Goal: Task Accomplishment & Management: Manage account settings

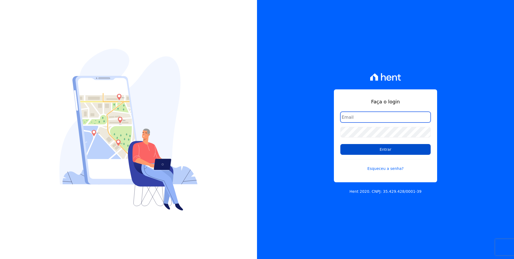
type input "moendasecopark2@gmail.com"
click at [410, 148] on input "Entrar" at bounding box center [386, 149] width 90 height 11
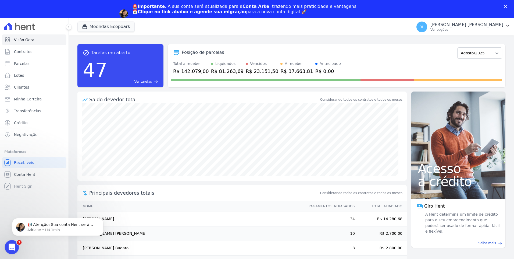
click at [14, 244] on icon "Abertura do Messenger da Intercom" at bounding box center [11, 246] width 9 height 9
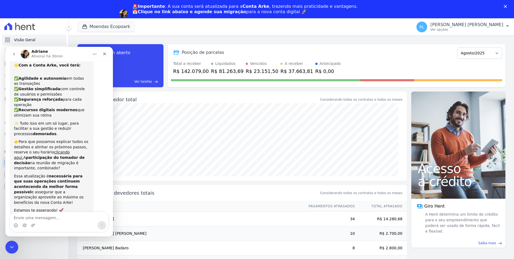
scroll to position [19, 0]
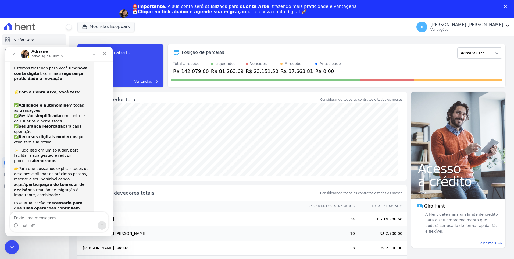
click at [10, 242] on div "Encerramento do Messenger da Intercom" at bounding box center [11, 246] width 13 height 13
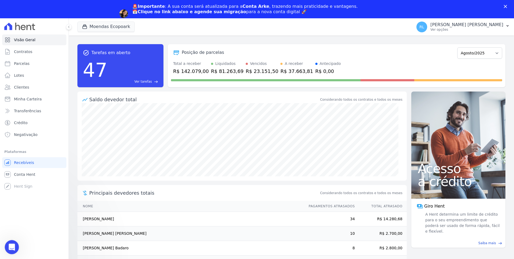
scroll to position [45, 0]
click at [32, 64] on link "Parcelas" at bounding box center [34, 63] width 64 height 11
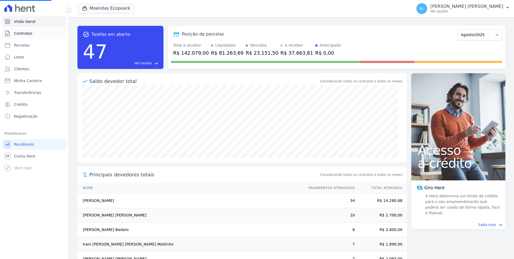
select select
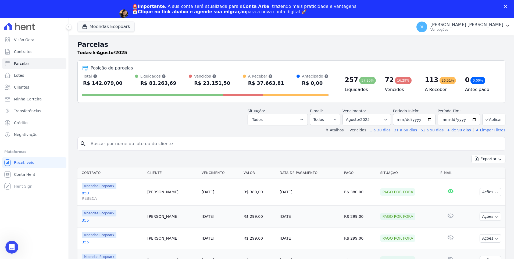
click at [150, 140] on input "search" at bounding box center [295, 143] width 416 height 11
type input "arlindo"
select select
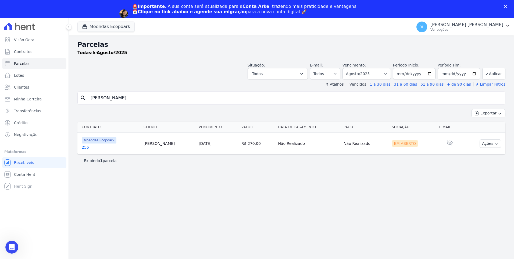
click at [88, 147] on link "256" at bounding box center [111, 146] width 58 height 5
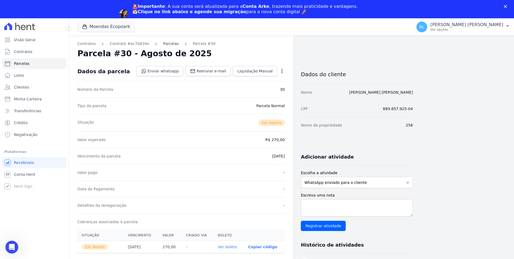
click at [165, 43] on link "Parcelas" at bounding box center [171, 44] width 16 height 6
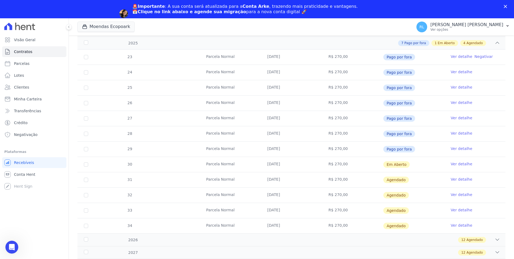
click at [457, 163] on link "Ver detalhe" at bounding box center [462, 163] width 22 height 5
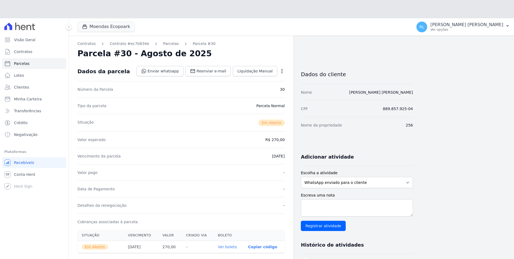
click at [255, 55] on div "Parcela #30 - Agosto de 2025" at bounding box center [180, 54] width 207 height 10
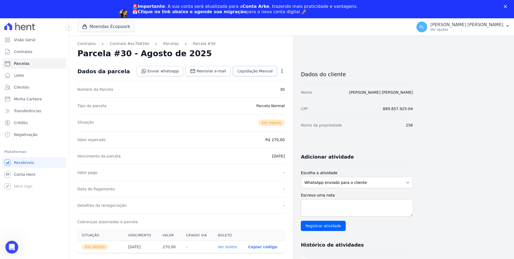
click at [255, 70] on span "Liquidação Manual" at bounding box center [255, 70] width 35 height 5
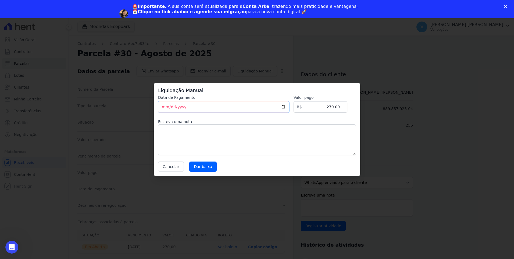
click at [165, 108] on input "[DATE]" at bounding box center [223, 106] width 131 height 11
type input "2025-08-19"
click at [192, 164] on input "Dar baixa" at bounding box center [202, 166] width 27 height 10
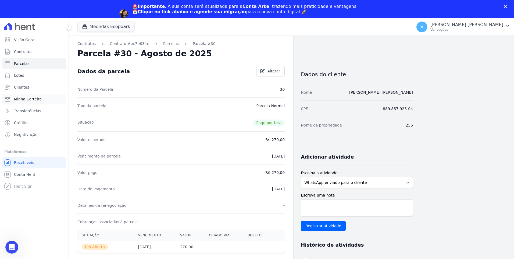
click at [27, 98] on span "Minha Carteira" at bounding box center [28, 98] width 28 height 5
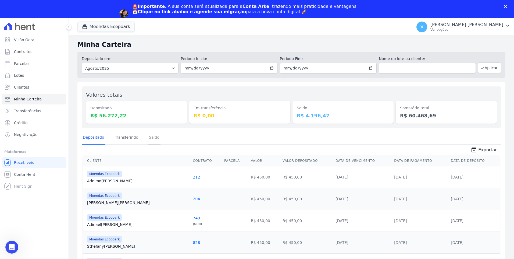
click at [150, 139] on link "Saldo" at bounding box center [154, 138] width 13 height 14
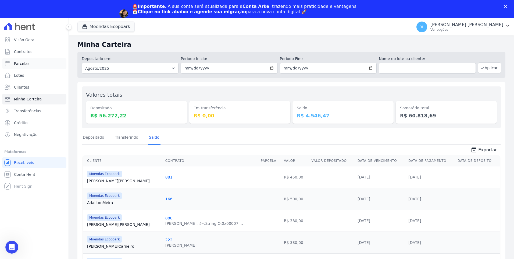
click at [27, 61] on span "Parcelas" at bounding box center [22, 63] width 16 height 5
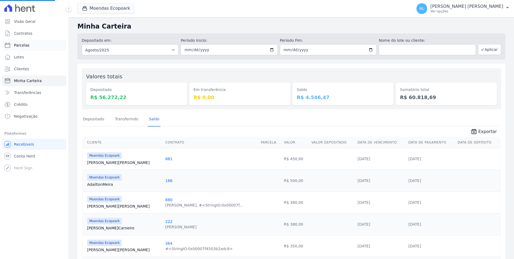
select select
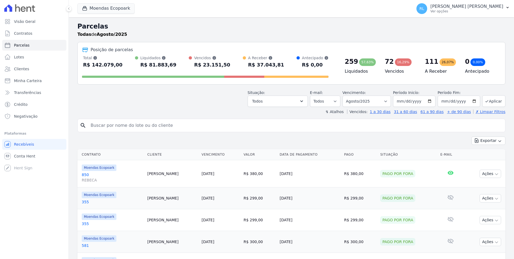
click at [100, 126] on input "search" at bounding box center [295, 125] width 416 height 11
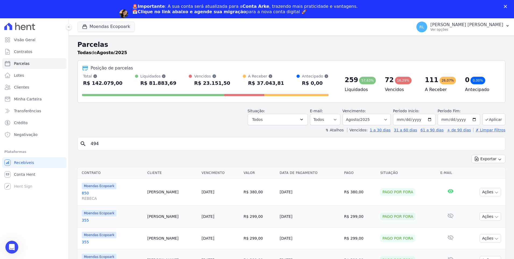
type input "494"
select select
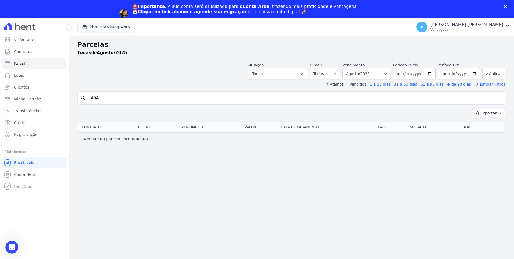
drag, startPoint x: 109, startPoint y: 99, endPoint x: 82, endPoint y: 98, distance: 26.7
click at [82, 98] on div "search 494" at bounding box center [291, 97] width 428 height 13
type input "diogo"
select select
drag, startPoint x: 105, startPoint y: 99, endPoint x: 46, endPoint y: 90, distance: 59.8
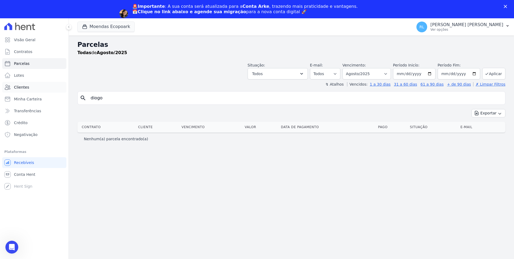
click at [46, 90] on div "Visão Geral Contratos Parcelas Lotes Clientes Minha Carteira Transferências Cré…" at bounding box center [257, 147] width 514 height 259
type input "diogo"
select select
click at [391, 73] on select "Filtrar por período ──────── Todos os meses Outubro/2022 Novembro/2022 Dezembro…" at bounding box center [367, 73] width 48 height 11
select select "09/2025"
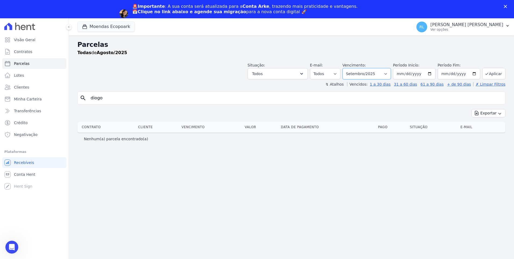
click at [351, 68] on select "Filtrar por período ──────── Todos os meses Outubro/2022 Novembro/2022 Dezembro…" at bounding box center [367, 73] width 48 height 11
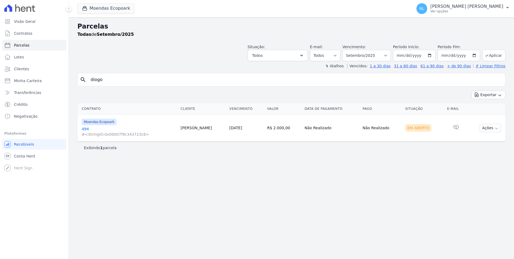
select select
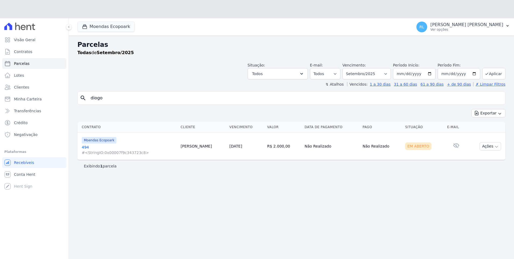
click at [86, 133] on td "Moendas Ecopoark 494 #<StringIO:0x00007f9c343723c8>" at bounding box center [127, 146] width 101 height 27
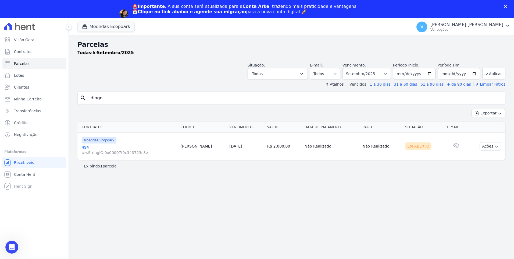
click at [84, 147] on link "494 #<StringIO:0x00007f9c343723c8>" at bounding box center [129, 149] width 95 height 11
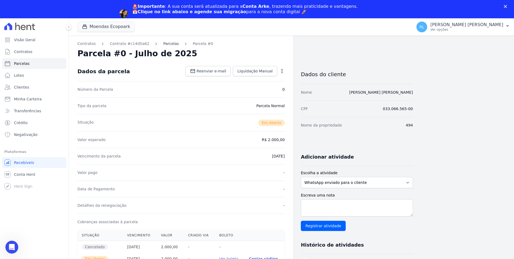
click at [164, 43] on link "Parcelas" at bounding box center [171, 44] width 16 height 6
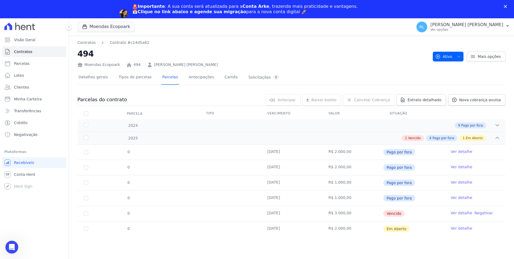
click at [456, 212] on link "Ver detalhe" at bounding box center [462, 212] width 22 height 5
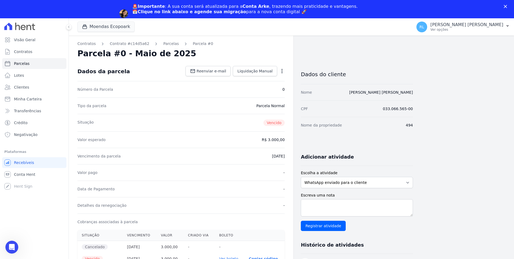
click at [282, 70] on icon "button" at bounding box center [281, 70] width 5 height 5
click at [253, 87] on link "Cancelar Cobrança" at bounding box center [258, 88] width 47 height 10
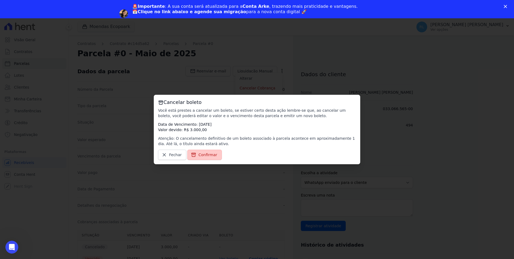
click at [207, 153] on span "Confirmar" at bounding box center [208, 154] width 19 height 5
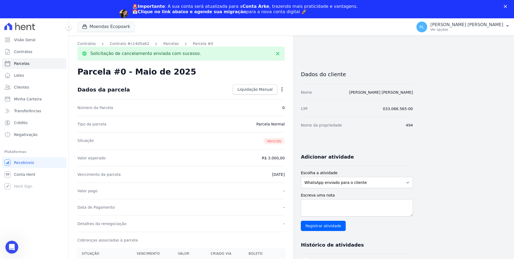
click at [282, 89] on icon "button" at bounding box center [282, 89] width 1 height 4
click at [259, 97] on link "Alterar" at bounding box center [258, 97] width 47 height 10
click at [266, 157] on input "3000.0" at bounding box center [259, 157] width 52 height 11
type input "1000.0"
click at [281, 90] on link "Salvar" at bounding box center [274, 89] width 21 height 10
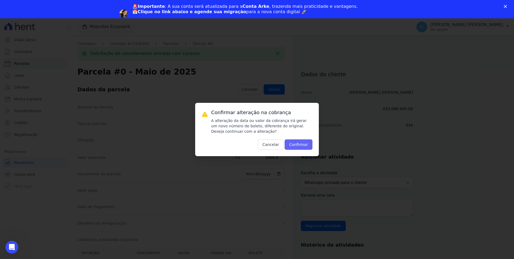
click at [302, 145] on button "Confirmar" at bounding box center [299, 144] width 28 height 10
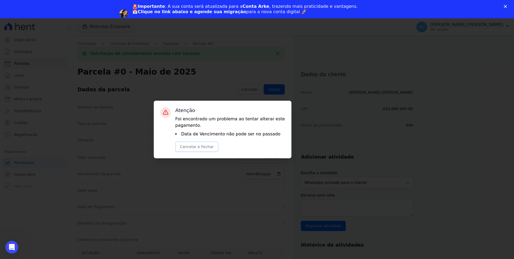
click at [191, 145] on button "Cancelar e Fechar" at bounding box center [196, 146] width 43 height 10
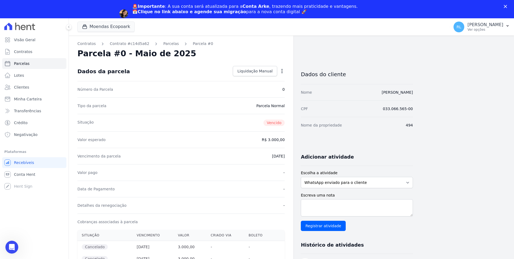
click at [284, 69] on icon "button" at bounding box center [281, 70] width 5 height 5
click at [254, 79] on link "Alterar" at bounding box center [258, 78] width 47 height 10
click at [257, 156] on input "2025-06-30" at bounding box center [263, 155] width 43 height 11
type input "2025-10-30"
click at [274, 70] on span "Salvar" at bounding box center [274, 70] width 12 height 5
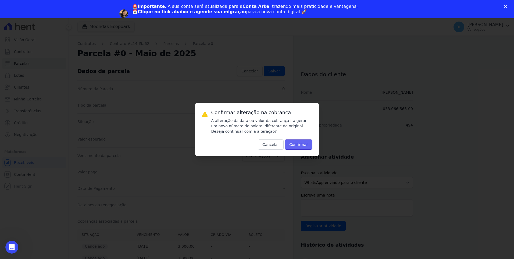
click at [300, 143] on button "Confirmar" at bounding box center [299, 144] width 28 height 10
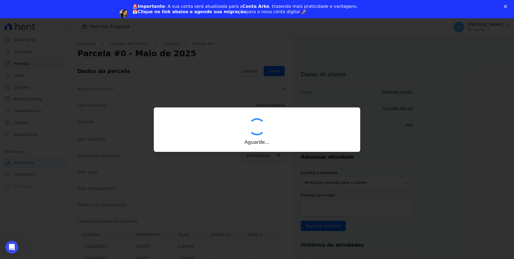
type input "00190000090335103300000653981175512500000300000"
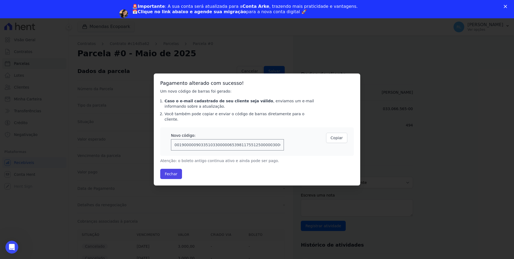
click at [175, 176] on div "Pagamento alterado com sucesso! Um novo código de barras foi gerado: Caso o e-m…" at bounding box center [257, 129] width 207 height 112
click at [175, 172] on button "Fechar" at bounding box center [171, 174] width 22 height 10
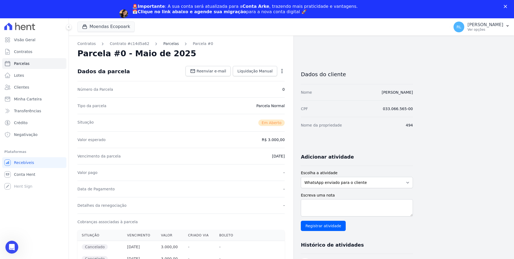
click at [166, 26] on div "Moendas Ecopoark Você possui apenas um empreendimento Aplicar" at bounding box center [262, 27] width 370 height 18
click at [164, 45] on link "Parcelas" at bounding box center [171, 44] width 16 height 6
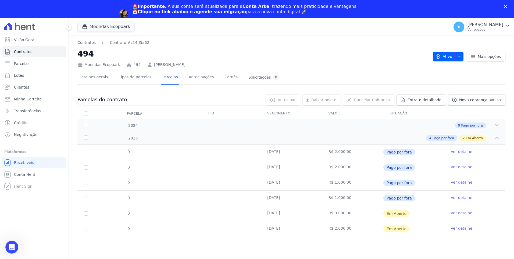
click at [455, 228] on link "Ver detalhe" at bounding box center [462, 227] width 22 height 5
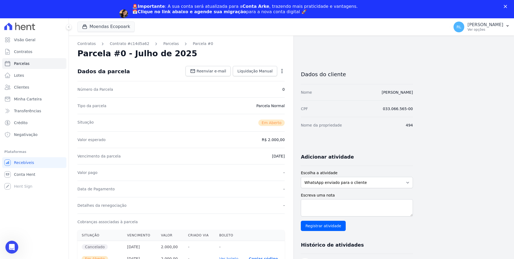
click at [280, 72] on icon "button" at bounding box center [281, 70] width 5 height 5
click at [254, 86] on link "Cancelar Cobrança" at bounding box center [258, 88] width 47 height 10
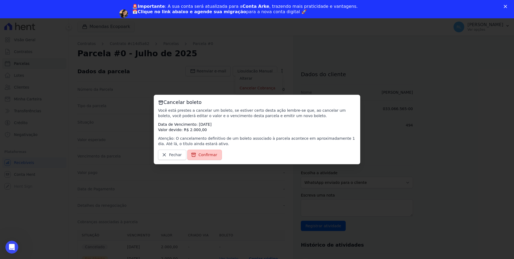
click at [206, 154] on span "Confirmar" at bounding box center [208, 154] width 19 height 5
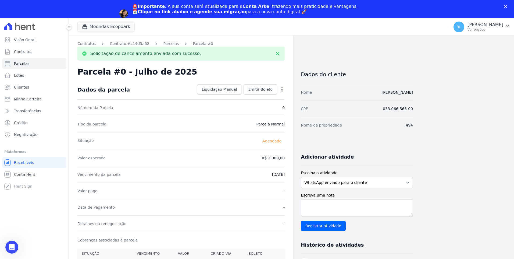
click at [282, 89] on icon "button" at bounding box center [281, 89] width 5 height 5
click at [256, 98] on link "Alterar" at bounding box center [258, 97] width 47 height 10
drag, startPoint x: 266, startPoint y: 160, endPoint x: 287, endPoint y: 156, distance: 21.5
click at [285, 158] on div "Contratos Contrato #c14d5a62 Parcelas Parcela #0 Solicitação de cancelamento en…" at bounding box center [181, 232] width 225 height 393
type input "1000"
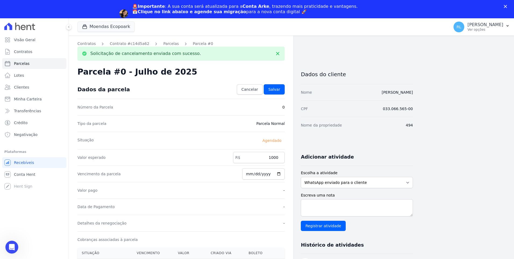
click at [273, 201] on div "Data de Pagamento -" at bounding box center [180, 206] width 207 height 16
click at [276, 87] on span "Salvar" at bounding box center [274, 89] width 12 height 5
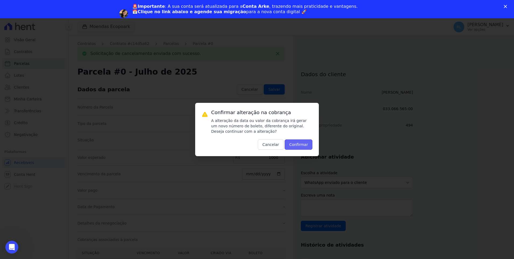
click at [305, 147] on button "Confirmar" at bounding box center [299, 144] width 28 height 10
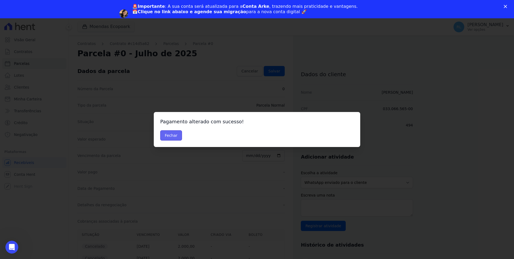
click at [171, 137] on button "Fechar" at bounding box center [171, 135] width 22 height 10
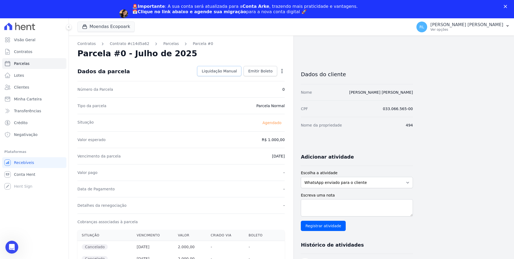
click at [220, 70] on span "Liquidação Manual" at bounding box center [219, 70] width 35 height 5
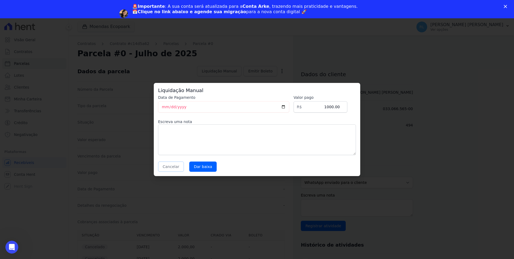
click at [173, 169] on button "Cancelar" at bounding box center [171, 166] width 26 height 10
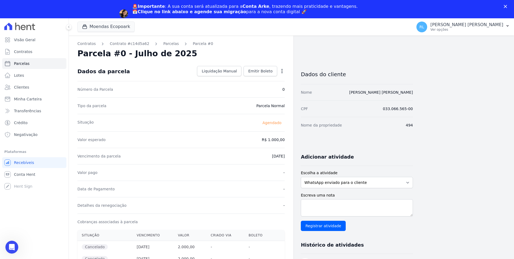
click at [281, 72] on icon "button" at bounding box center [281, 70] width 5 height 5
click at [257, 79] on link "Alterar" at bounding box center [258, 78] width 47 height 10
click at [251, 156] on input "[DATE]" at bounding box center [263, 155] width 43 height 11
type input "[DATE]"
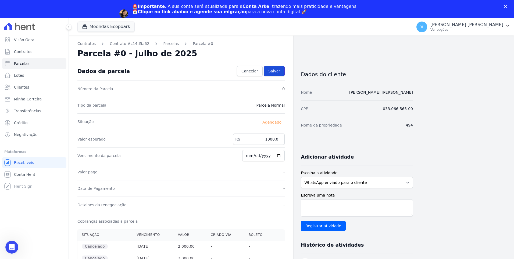
click at [273, 72] on span "Salvar" at bounding box center [274, 70] width 12 height 5
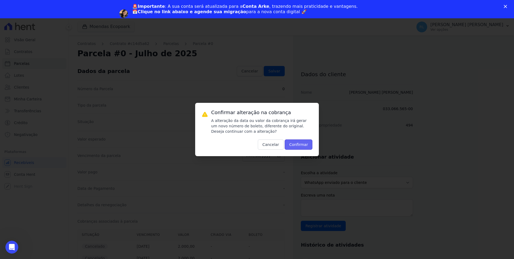
click at [305, 143] on button "Confirmar" at bounding box center [299, 144] width 28 height 10
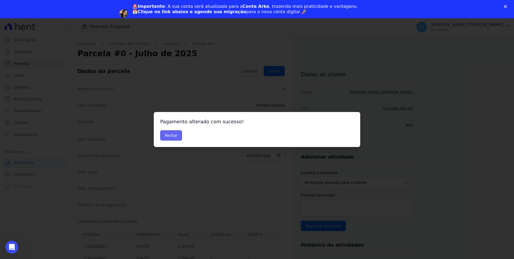
click at [174, 136] on button "Fechar" at bounding box center [171, 135] width 22 height 10
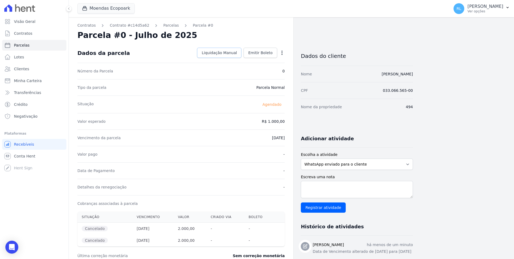
click at [231, 53] on span "Liquidação Manual" at bounding box center [219, 52] width 35 height 5
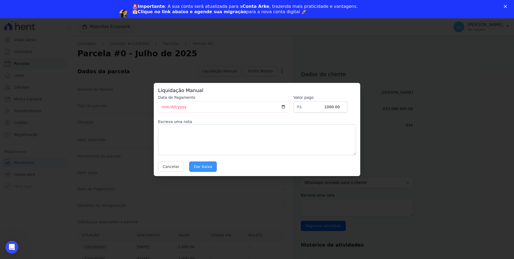
click at [199, 167] on input "Dar baixa" at bounding box center [202, 166] width 27 height 10
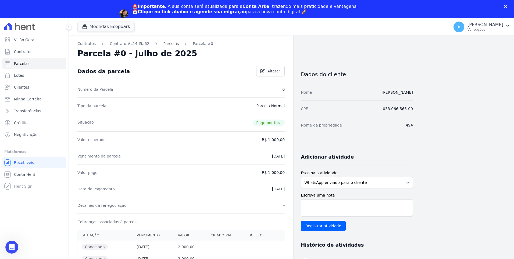
click at [165, 44] on link "Parcelas" at bounding box center [171, 44] width 16 height 6
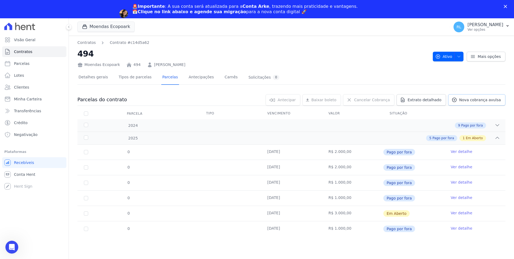
click at [472, 98] on span "Nova cobrança avulsa" at bounding box center [480, 99] width 42 height 5
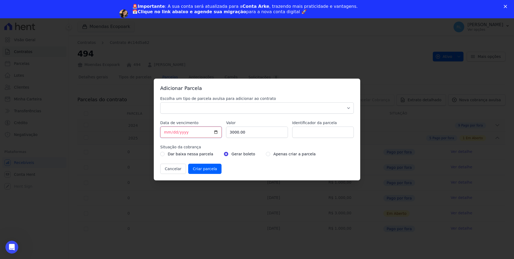
click at [166, 133] on input "[DATE]" at bounding box center [191, 131] width 62 height 11
type input "[DATE]"
click at [230, 130] on input "3000.00" at bounding box center [257, 131] width 62 height 11
type input "1000.00"
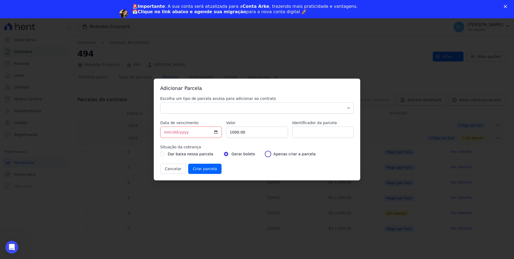
click at [266, 153] on input "radio" at bounding box center [268, 154] width 4 height 4
radio input "true"
click at [200, 107] on select "Parcela Normal Sinal Caução Intercalada Chaves Pré Chaves Pós Chaves Taxas Quit…" at bounding box center [257, 107] width 194 height 11
select select "standard"
click at [160, 102] on select "Parcela Normal Sinal Caução Intercalada Chaves Pré Chaves Pós Chaves Taxas Quit…" at bounding box center [257, 107] width 194 height 11
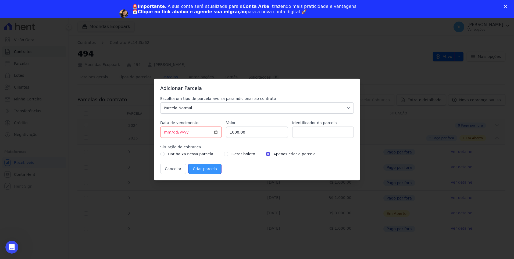
click at [198, 165] on input "Criar parcela" at bounding box center [204, 169] width 33 height 10
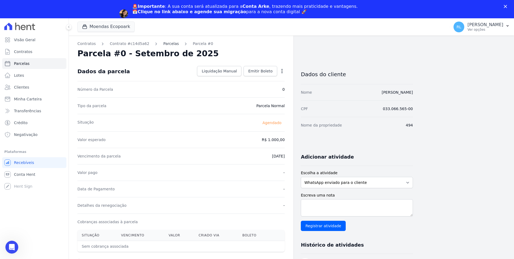
click at [164, 45] on link "Parcelas" at bounding box center [171, 44] width 16 height 6
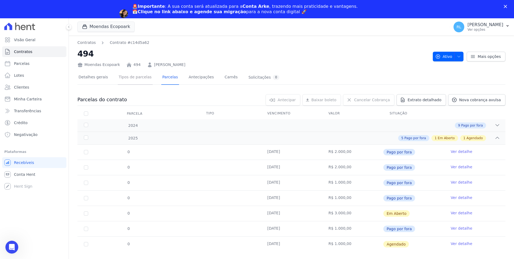
click at [132, 79] on link "Tipos de parcelas" at bounding box center [135, 77] width 35 height 14
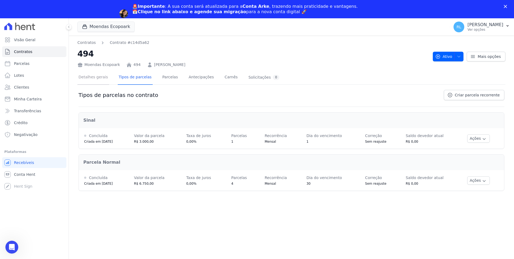
click at [98, 74] on link "Detalhes gerais" at bounding box center [93, 77] width 32 height 14
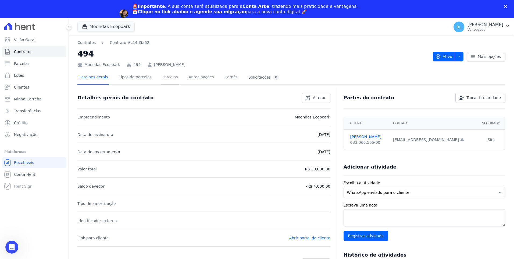
click at [161, 76] on link "Parcelas" at bounding box center [170, 77] width 18 height 14
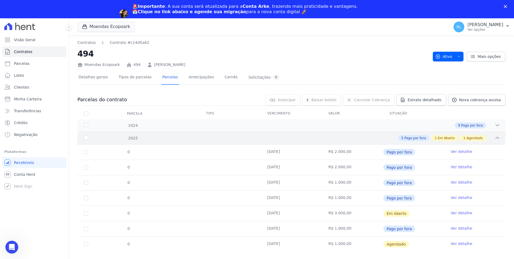
click at [499, 138] on icon at bounding box center [497, 138] width 3 height 2
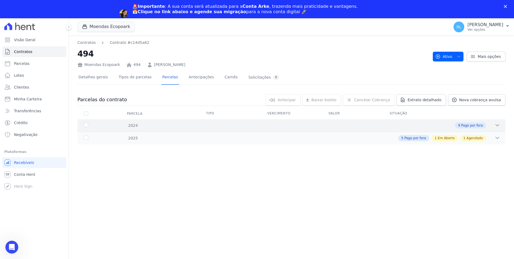
click at [500, 124] on icon at bounding box center [497, 124] width 5 height 5
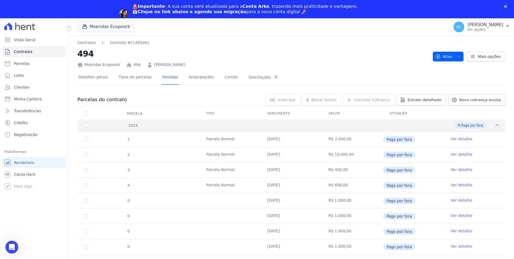
click at [500, 124] on div "2024 9 Pago por fora" at bounding box center [291, 125] width 428 height 12
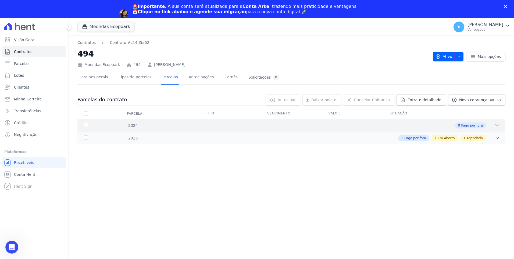
click at [500, 124] on icon at bounding box center [497, 124] width 5 height 5
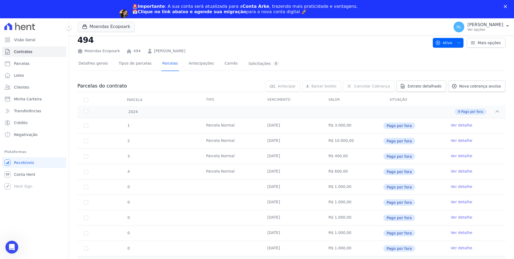
scroll to position [21, 0]
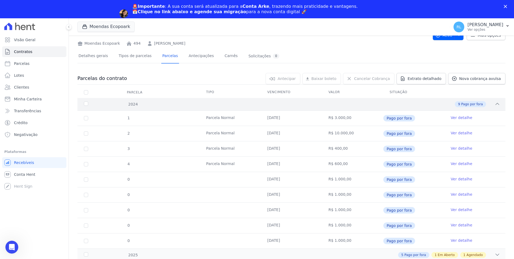
click at [495, 104] on icon at bounding box center [497, 103] width 5 height 5
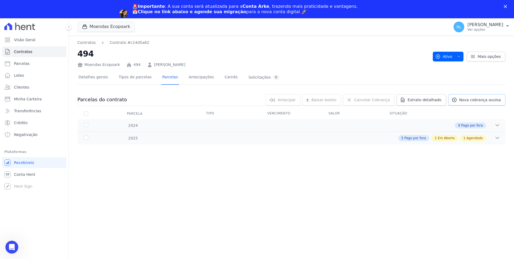
scroll to position [0, 0]
click at [498, 138] on icon at bounding box center [497, 138] width 3 height 2
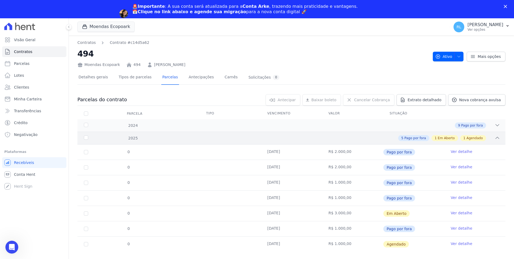
click at [499, 137] on icon at bounding box center [497, 137] width 5 height 5
